Goal: Answer question/provide support: Share knowledge or assist other users

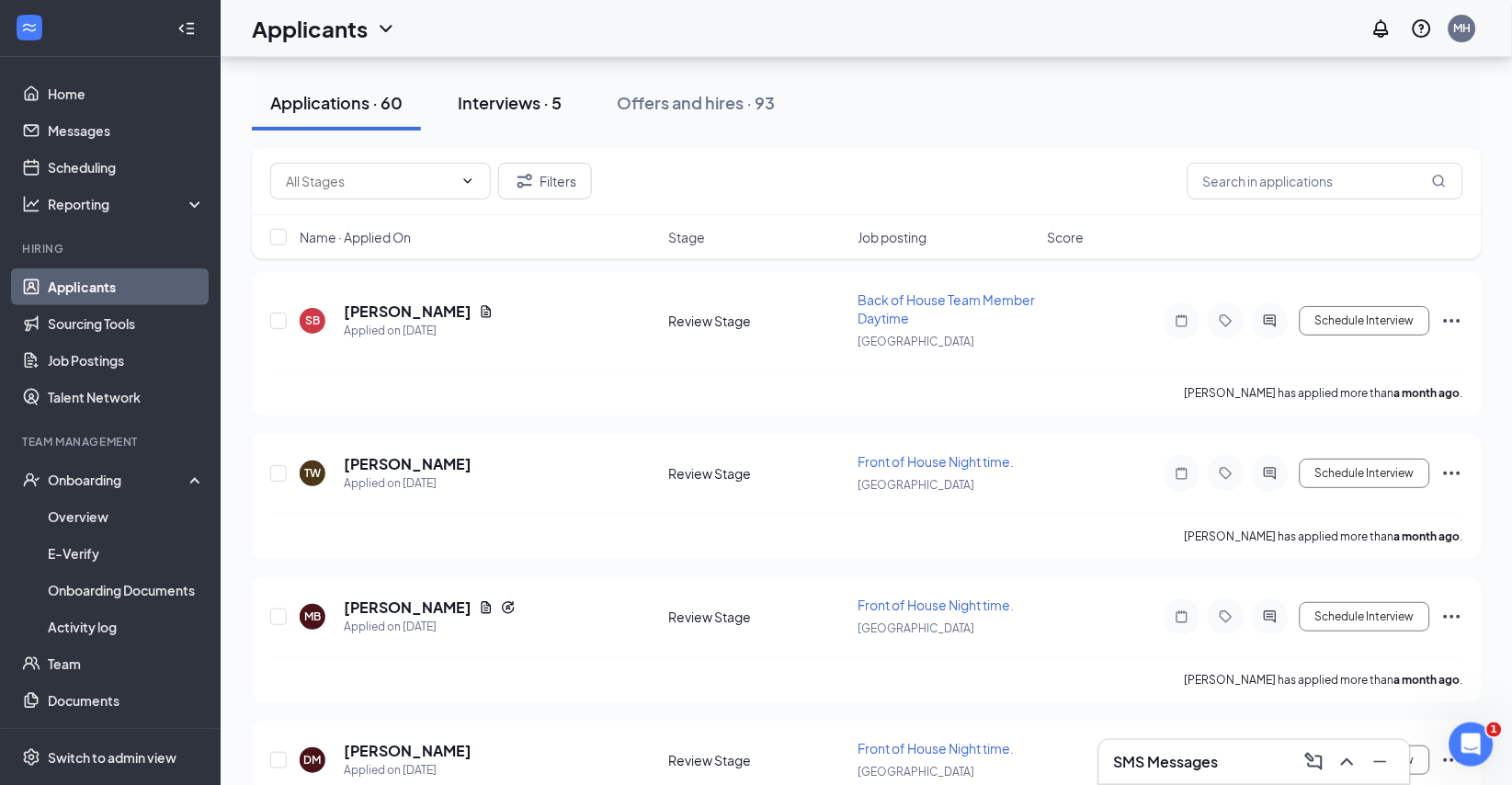
click at [543, 107] on div "Interviews · 5" at bounding box center [509, 103] width 104 height 23
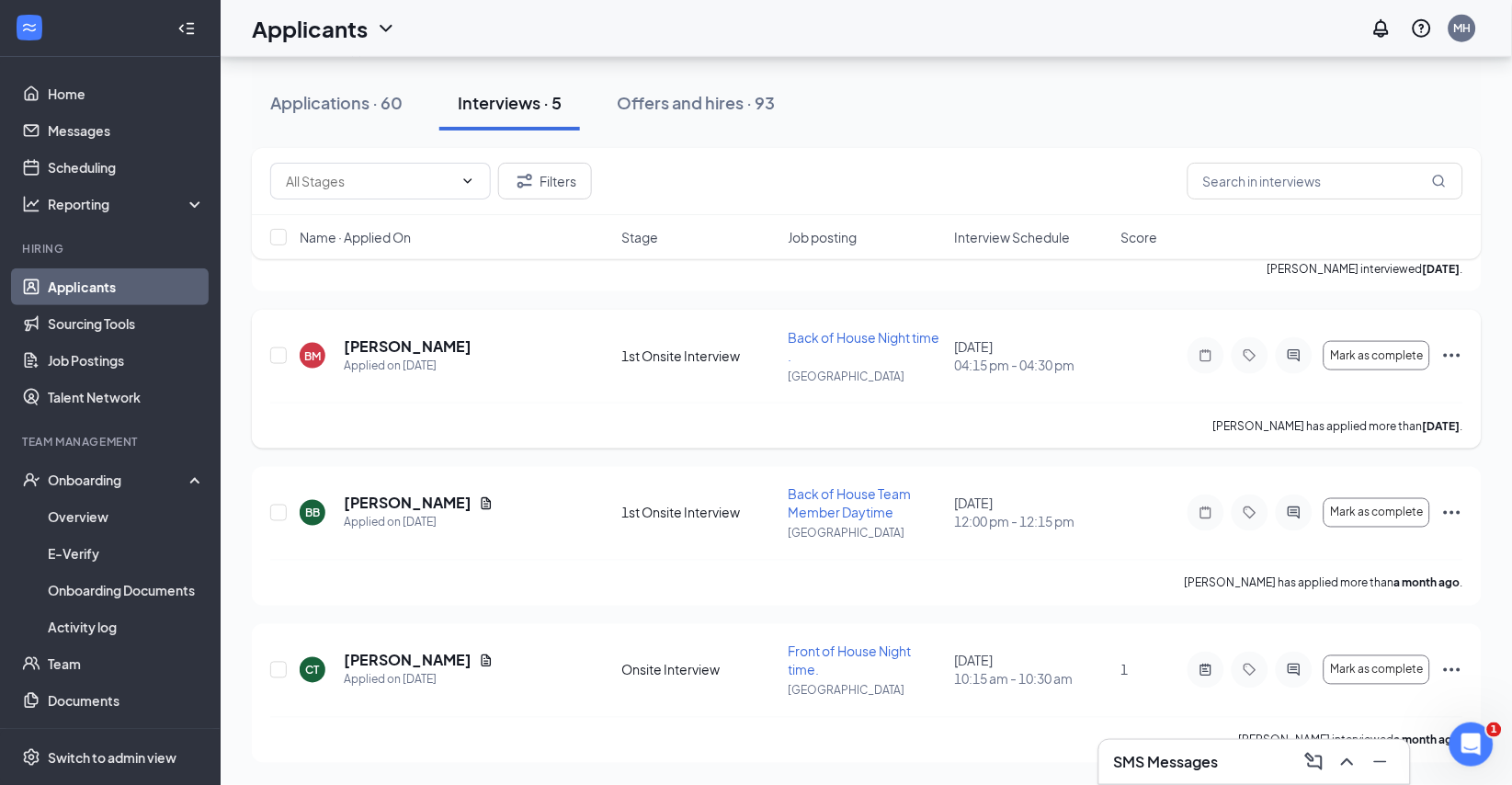
scroll to position [427, 0]
click at [449, 336] on h5 "[PERSON_NAME]" at bounding box center [408, 346] width 128 height 20
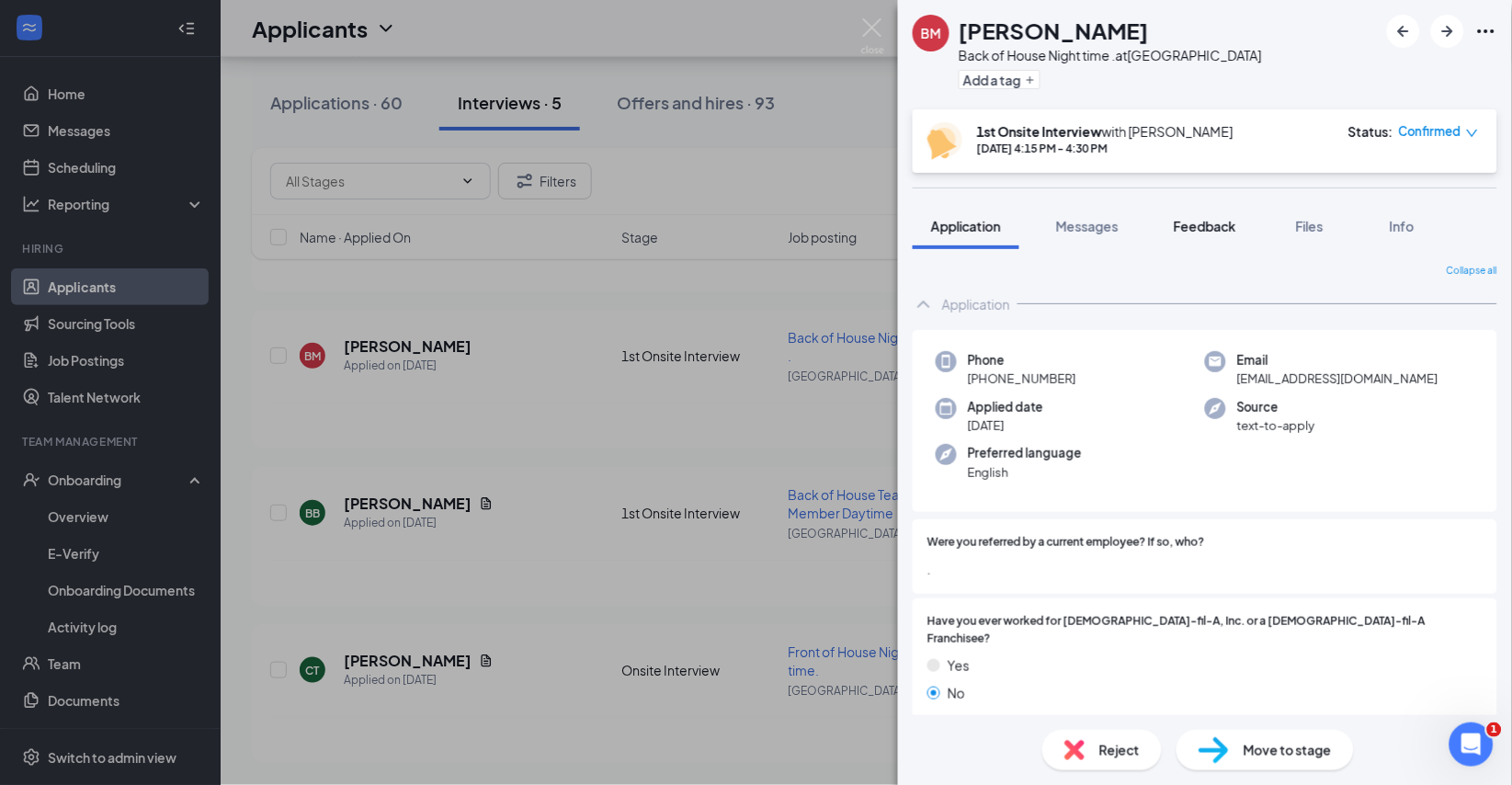
click at [1235, 235] on span "Feedback" at bounding box center [1205, 226] width 63 height 16
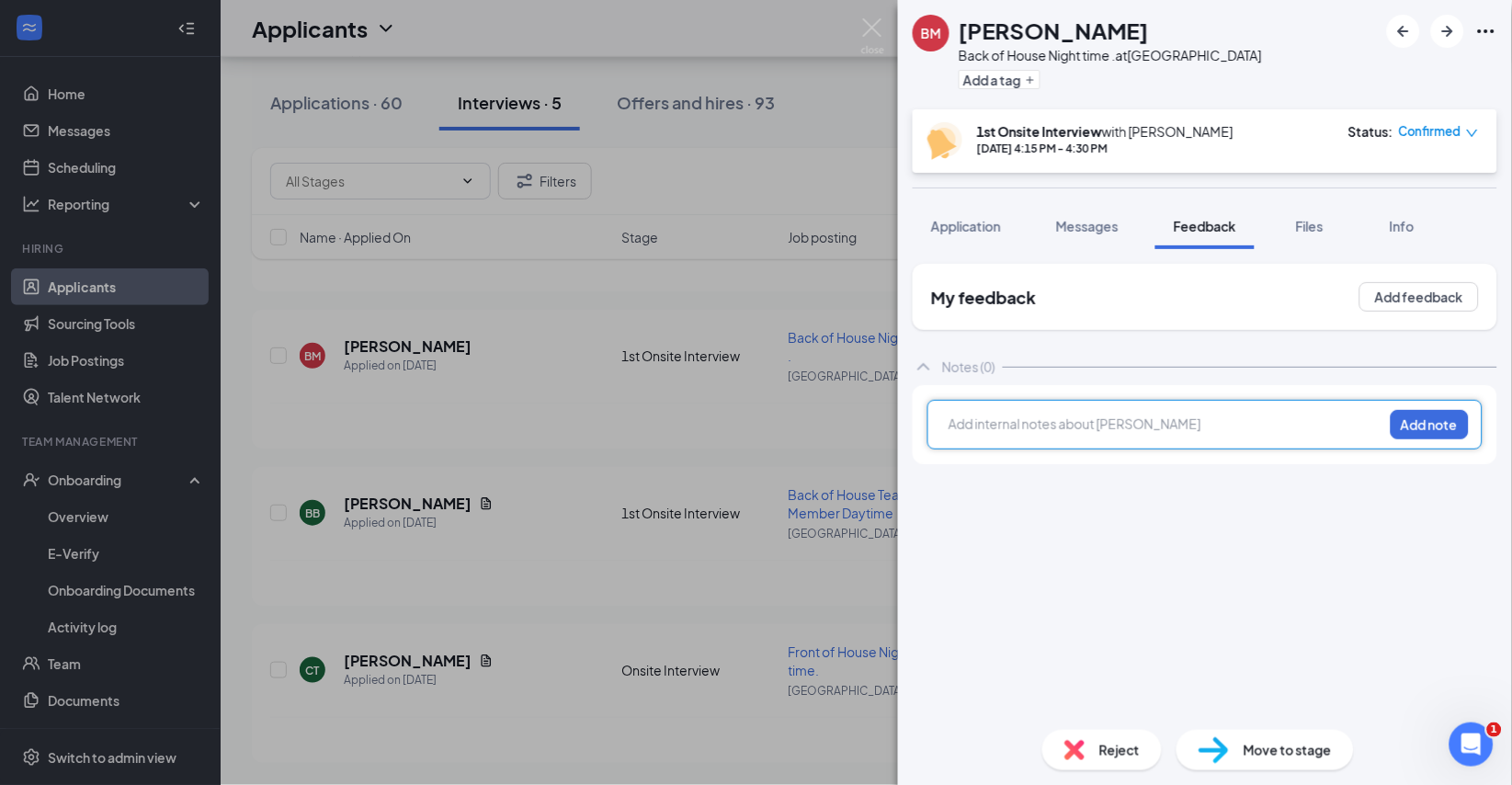
click at [1153, 434] on div at bounding box center [1166, 424] width 433 height 19
click at [1425, 439] on button "Add note" at bounding box center [1430, 424] width 79 height 29
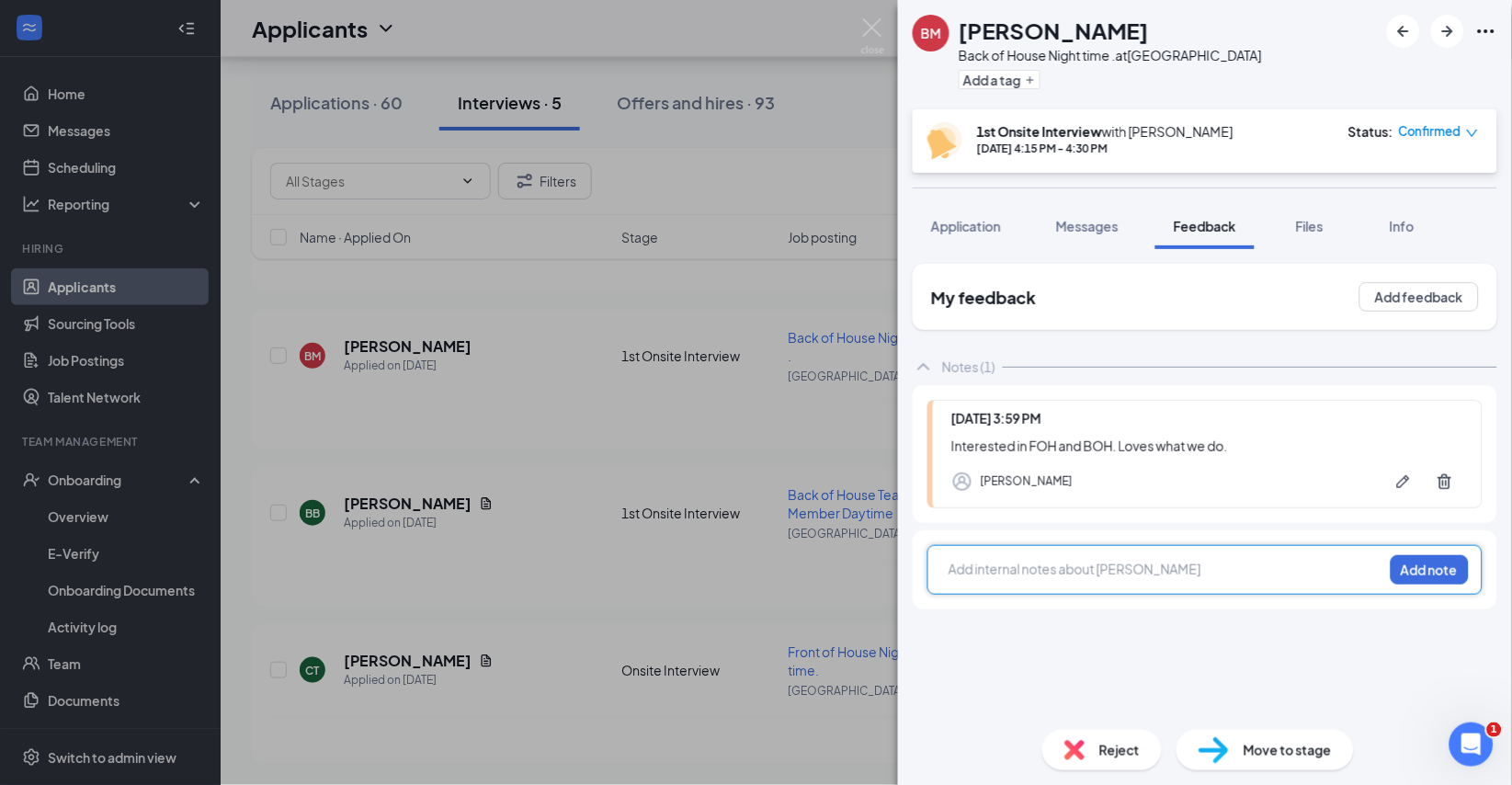
click at [1088, 580] on div at bounding box center [1166, 570] width 433 height 19
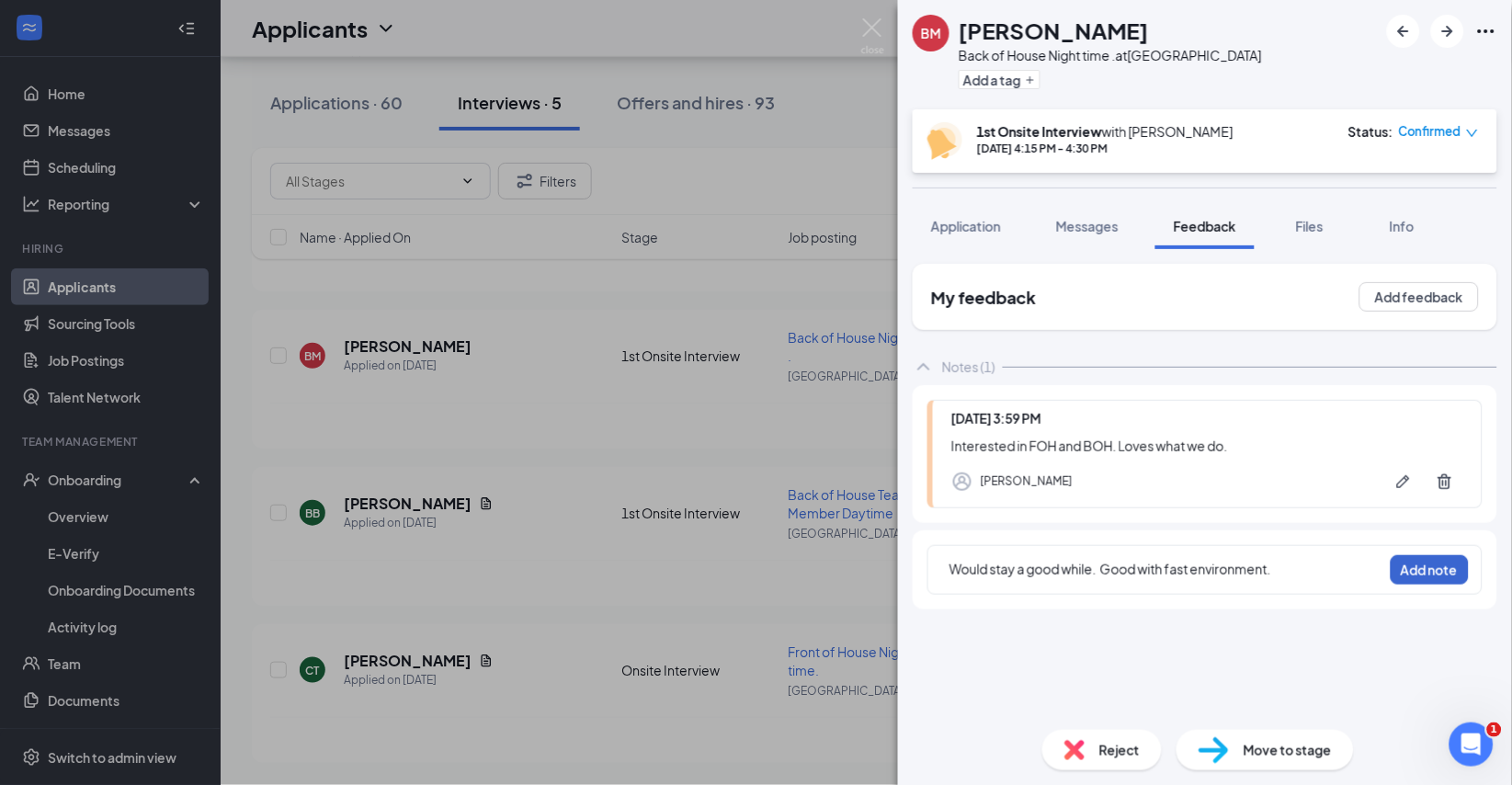
click at [1424, 579] on button "Add note" at bounding box center [1430, 570] width 79 height 29
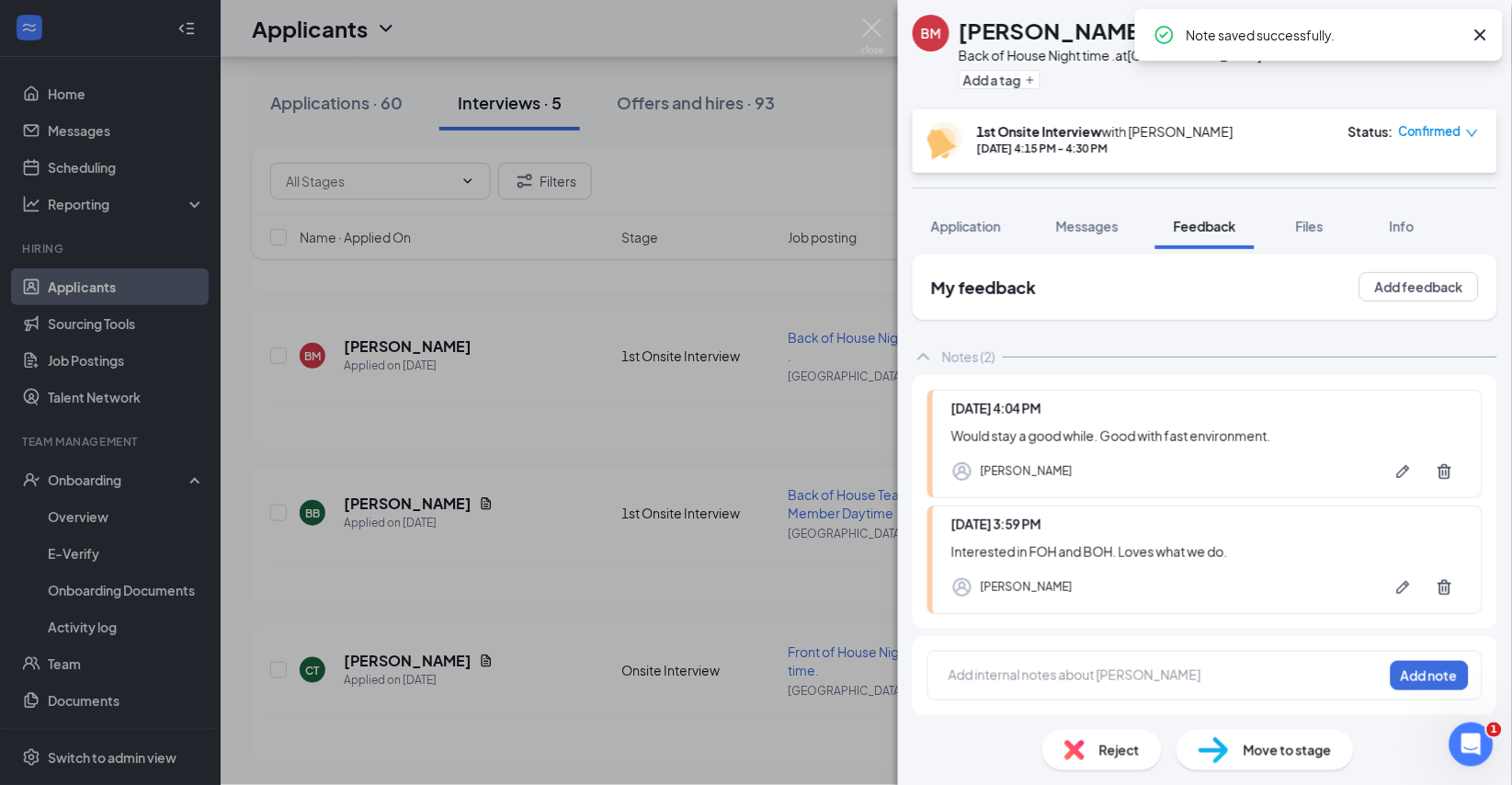
scroll to position [40, 0]
click at [1059, 676] on div at bounding box center [1166, 675] width 433 height 19
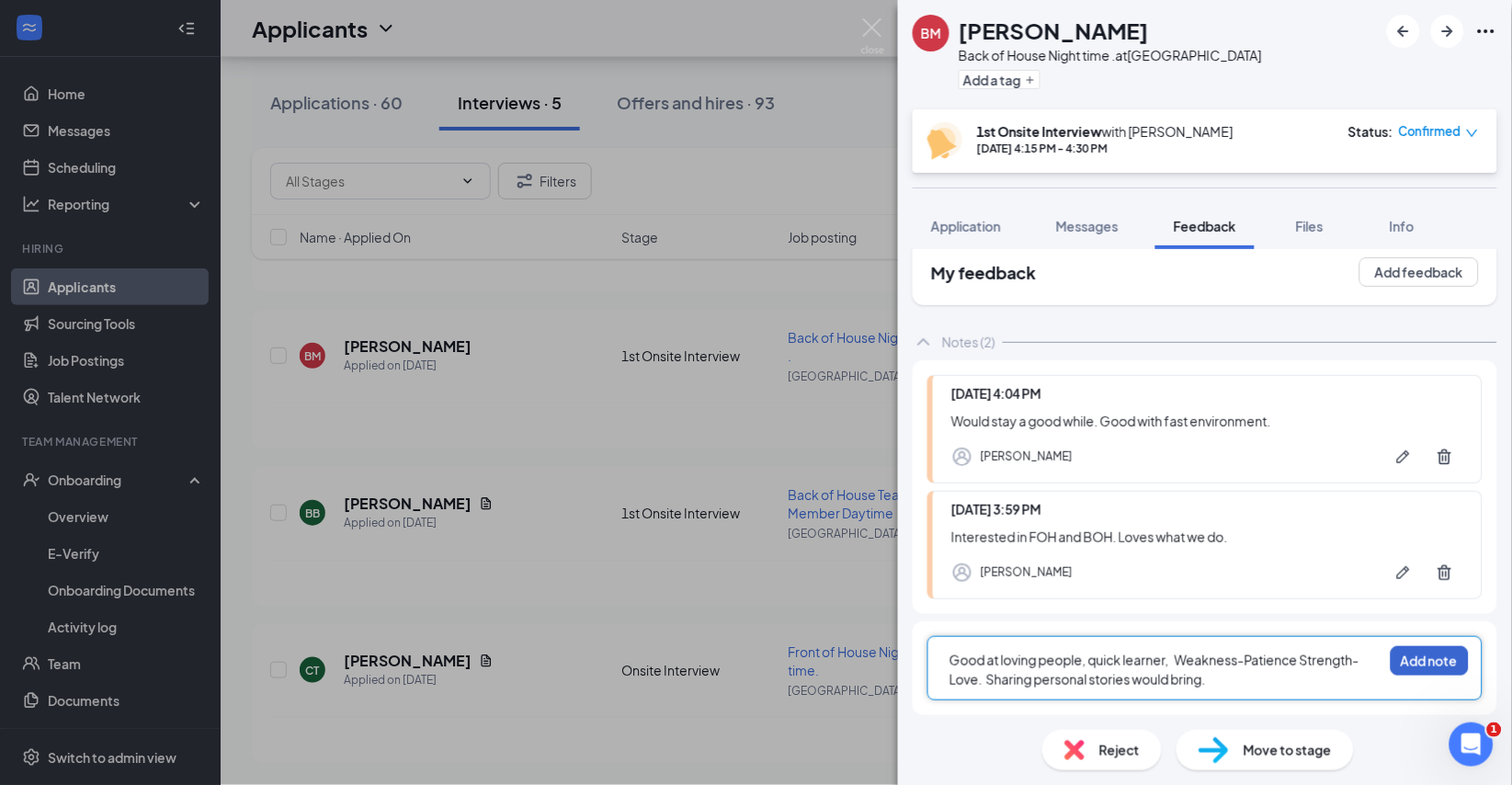
click at [1423, 675] on button "Add note" at bounding box center [1430, 661] width 79 height 29
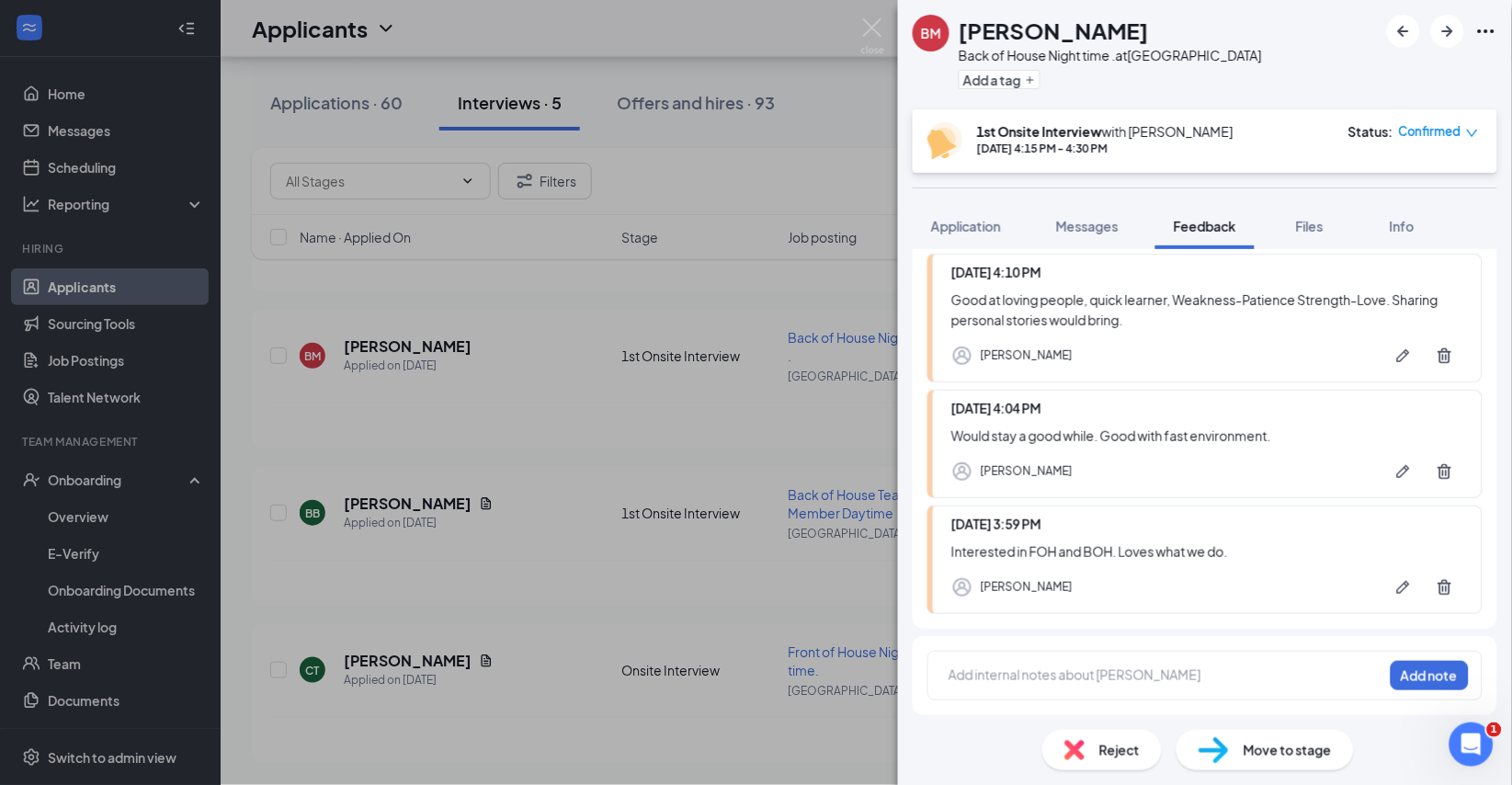
scroll to position [187, 0]
click at [1092, 675] on div at bounding box center [1166, 675] width 433 height 19
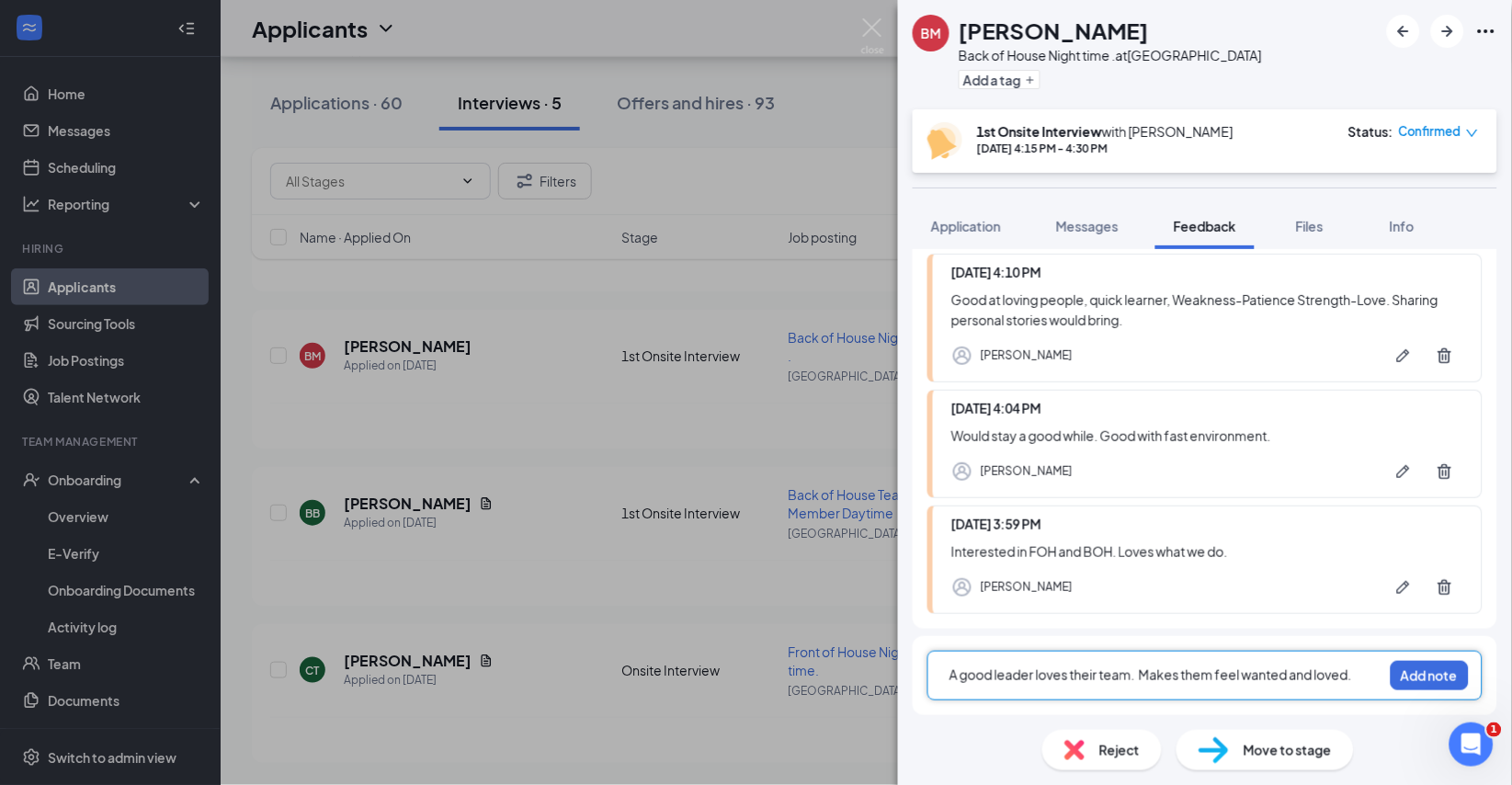
scroll to position [206, 0]
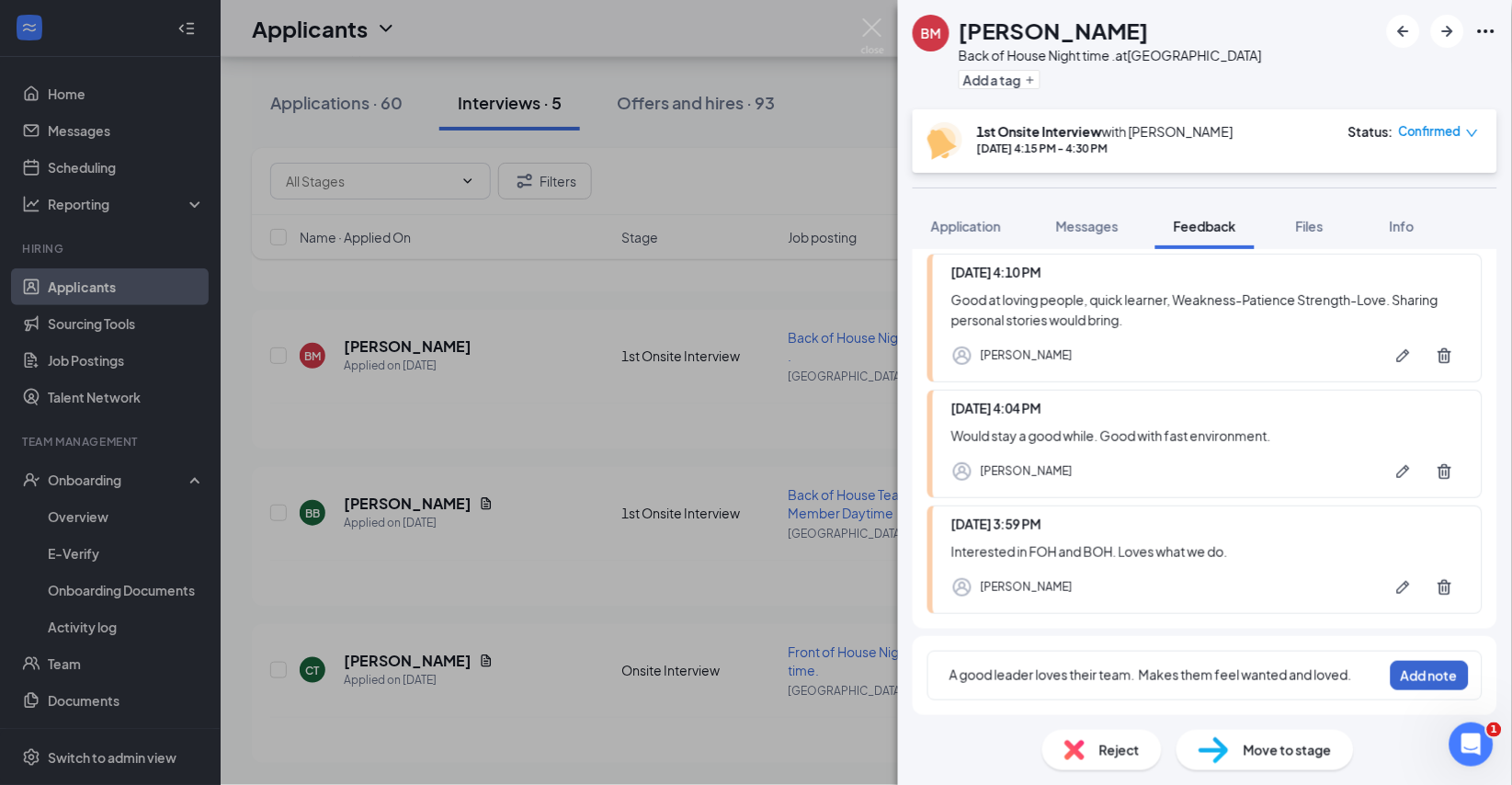
click at [1415, 661] on button "Add note" at bounding box center [1430, 675] width 79 height 29
click at [977, 235] on span "Application" at bounding box center [966, 226] width 70 height 16
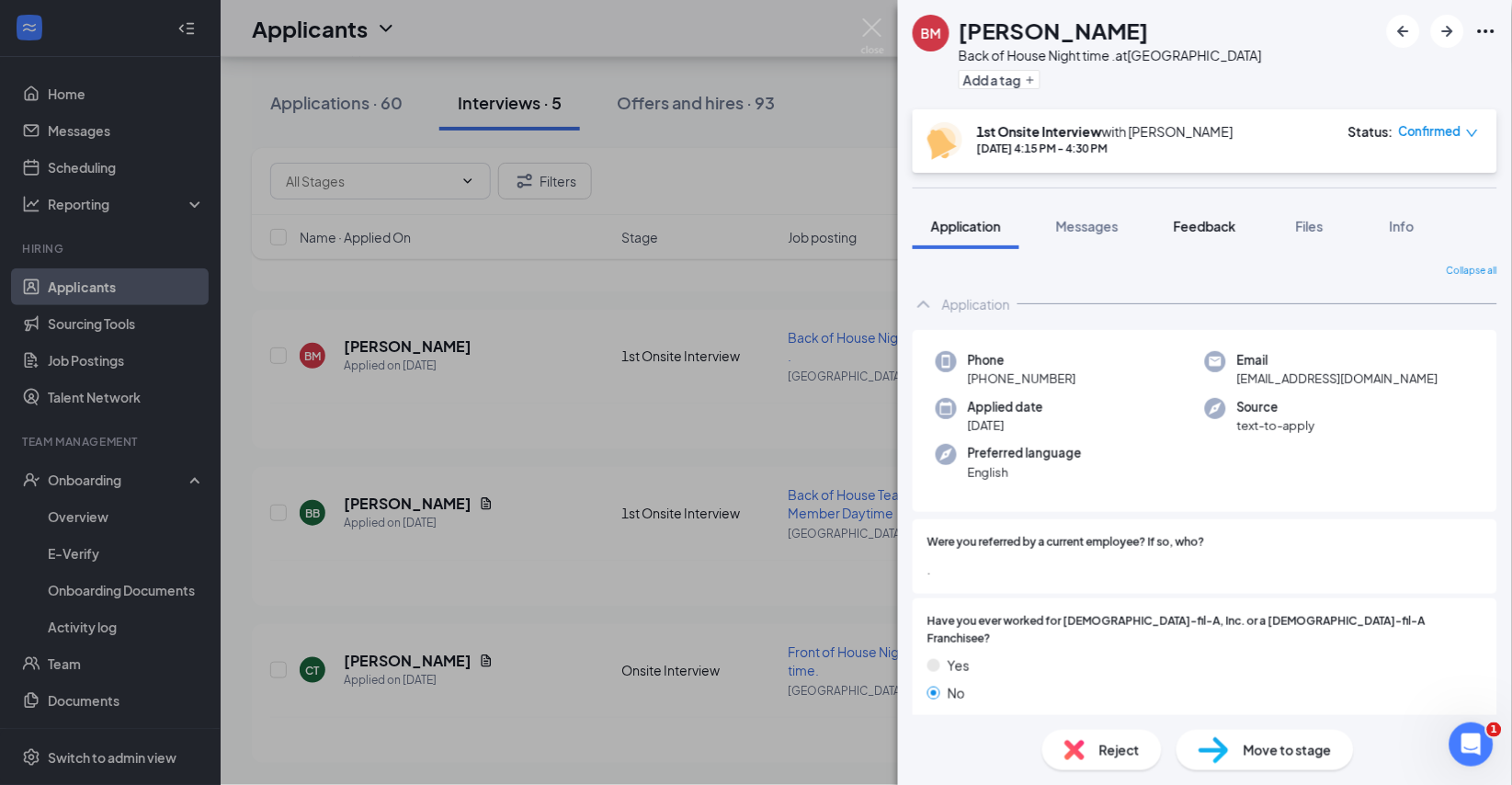
click at [1237, 235] on span "Feedback" at bounding box center [1205, 226] width 63 height 16
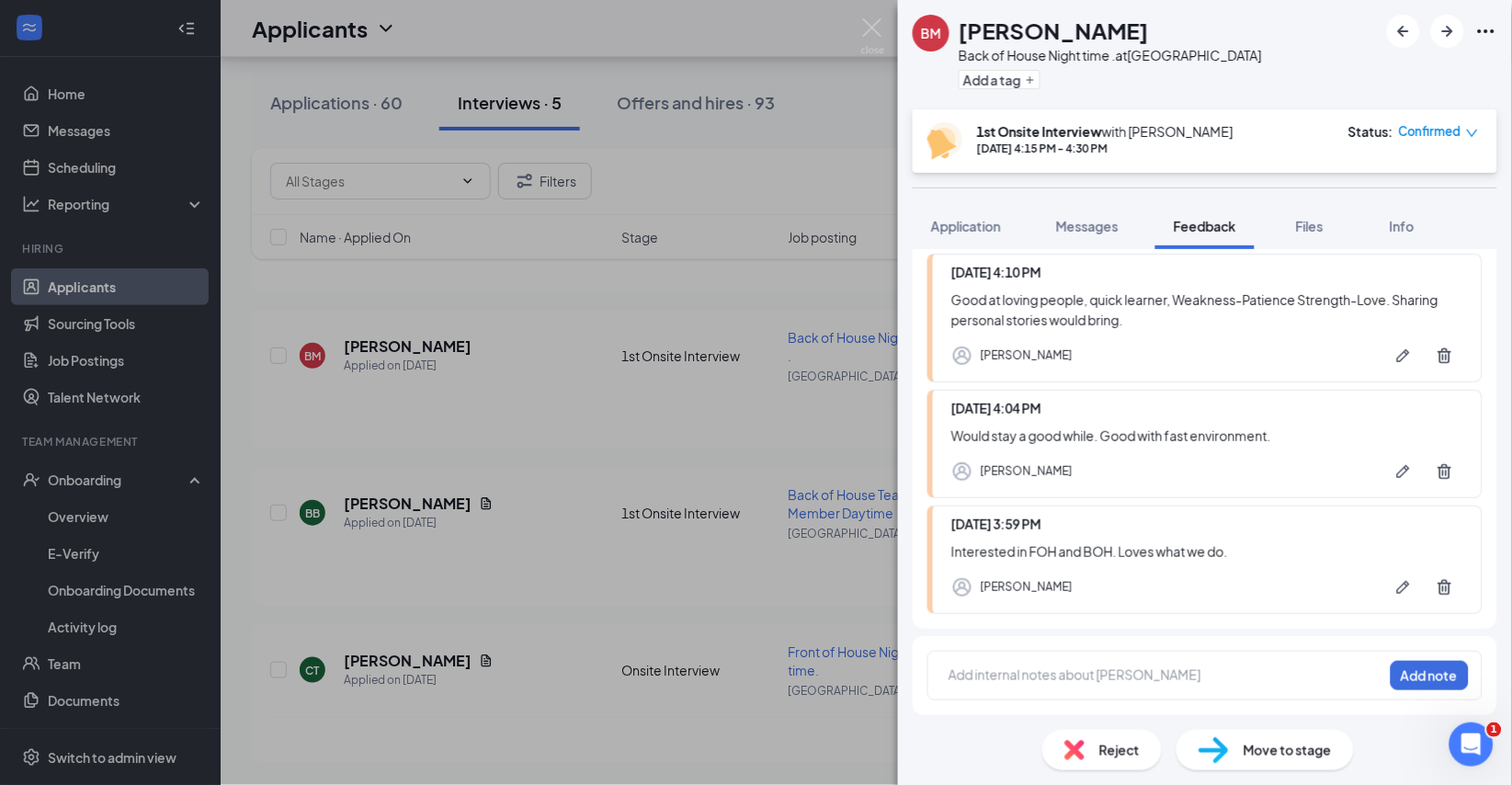
scroll to position [310, 0]
click at [1111, 681] on div at bounding box center [1166, 675] width 433 height 19
click at [1423, 675] on button "Add note" at bounding box center [1430, 675] width 79 height 29
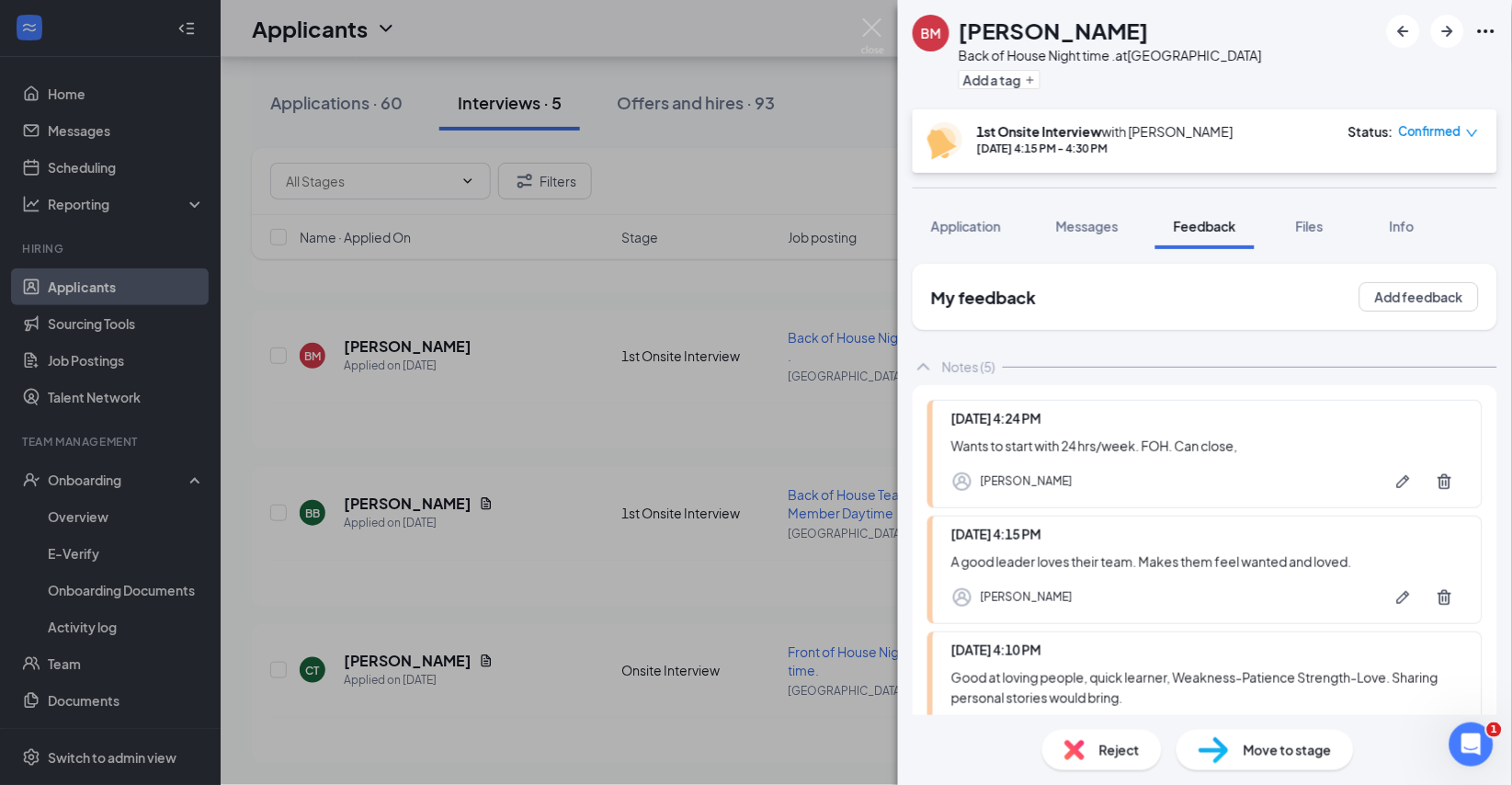
scroll to position [0, 0]
click at [877, 28] on img at bounding box center [873, 36] width 23 height 36
